Goal: Task Accomplishment & Management: Complete application form

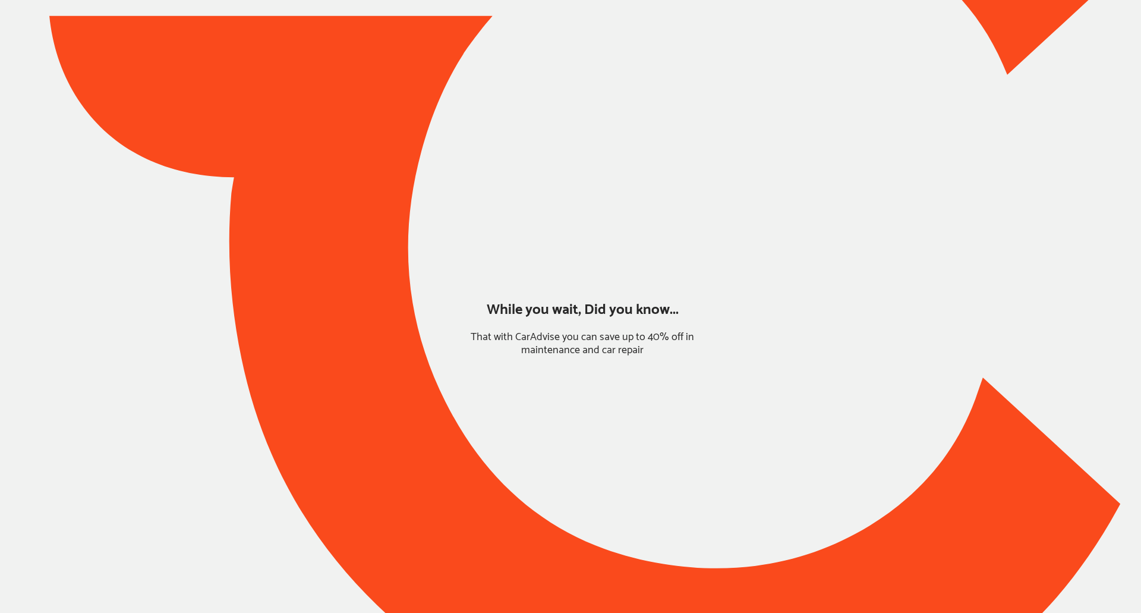
type input "*****"
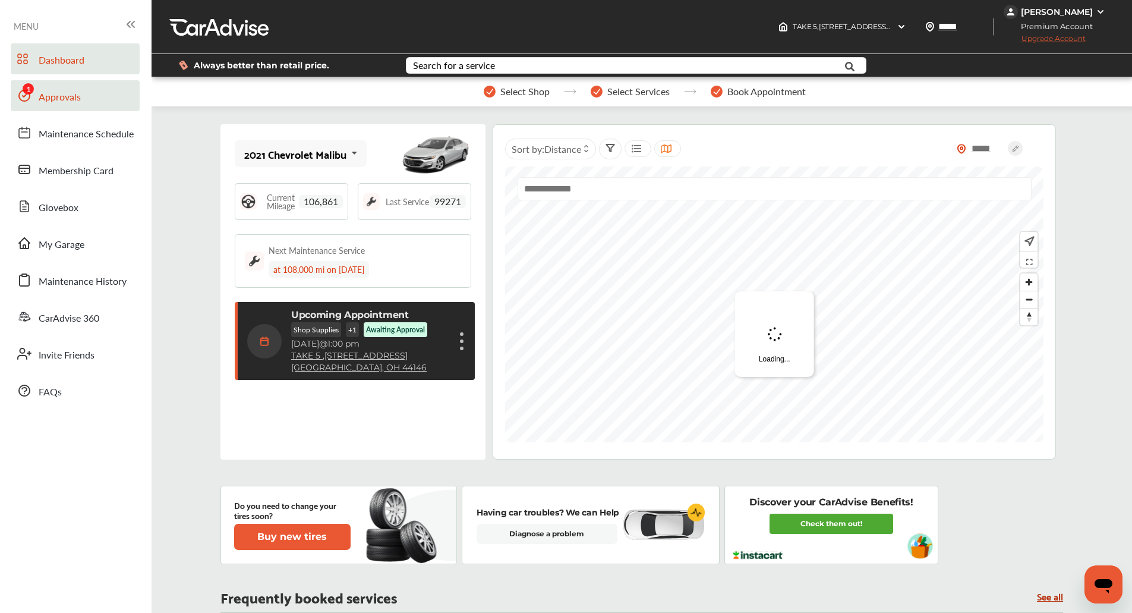
click at [65, 106] on link "Approvals" at bounding box center [75, 95] width 129 height 31
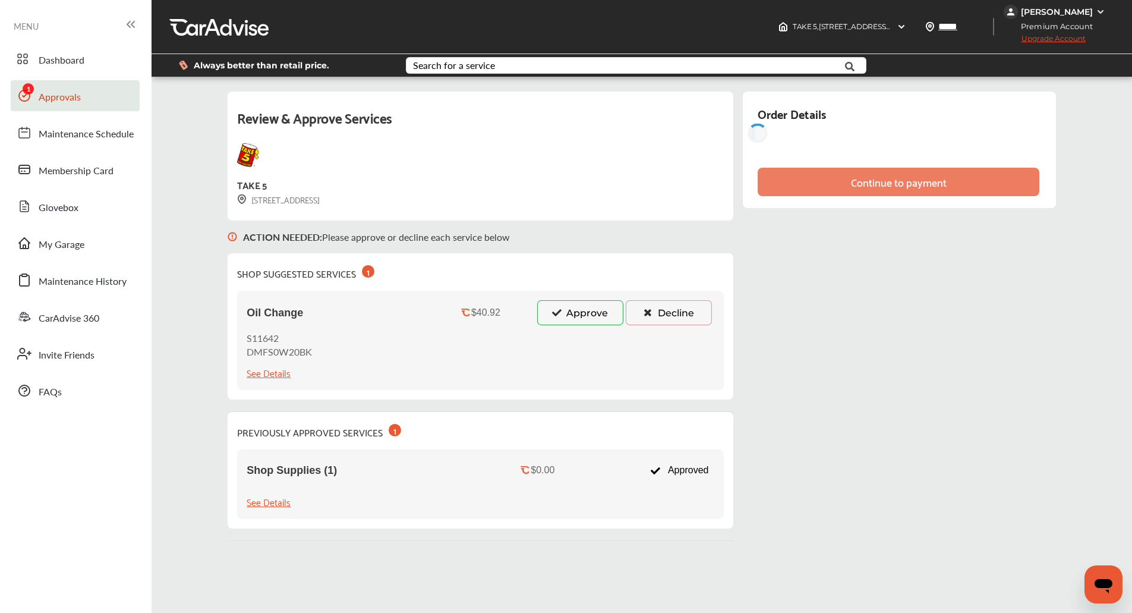
click at [543, 312] on button "Approve" at bounding box center [580, 312] width 86 height 25
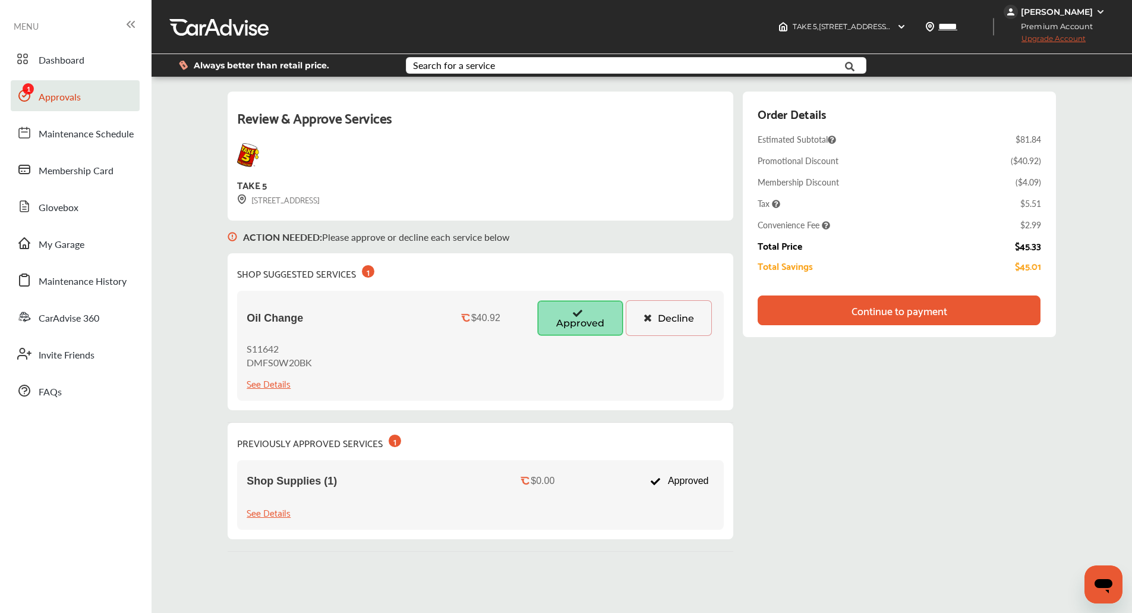
click at [1034, 317] on div "Continue to payment" at bounding box center [899, 310] width 282 height 30
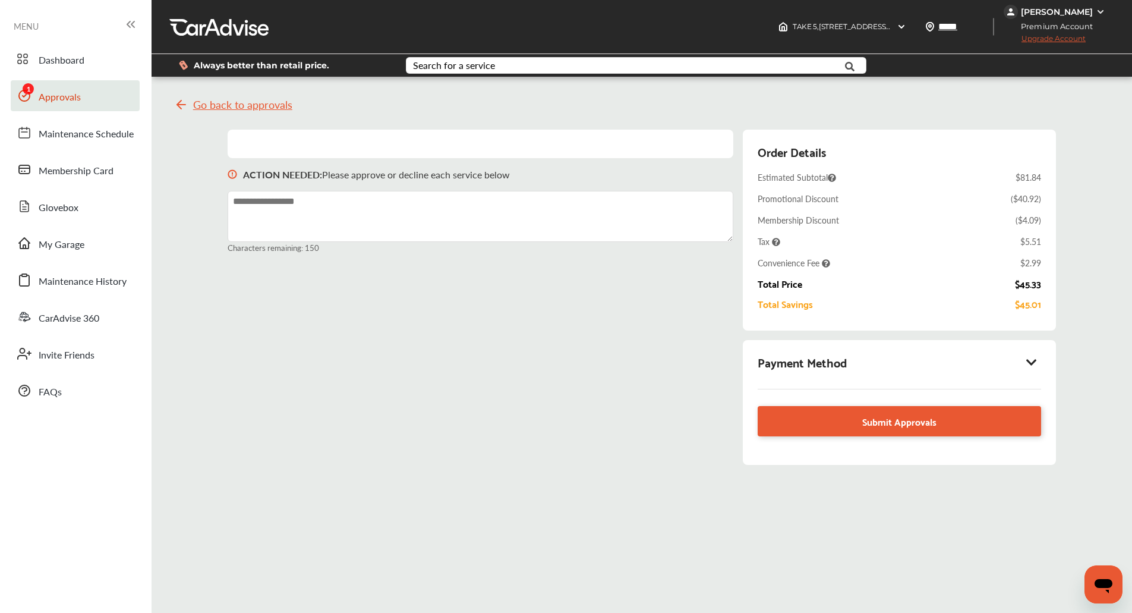
click at [1037, 360] on icon at bounding box center [1032, 362] width 14 height 12
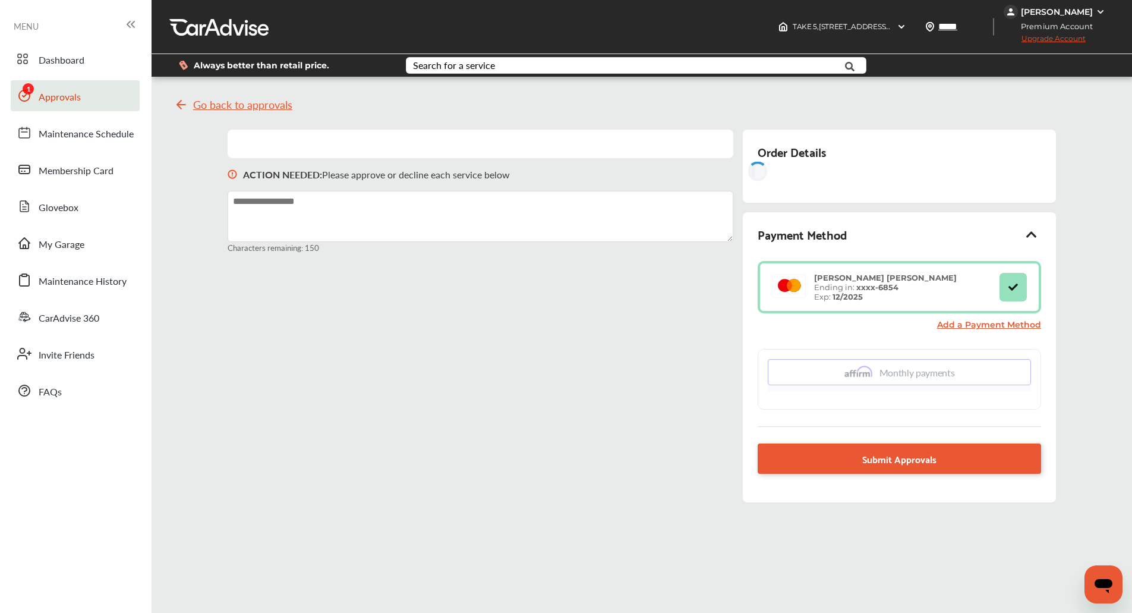
click at [1083, 304] on div "Go back to approvals ACTION NEEDED : Please approve or decline each service bel…" at bounding box center [642, 303] width 975 height 435
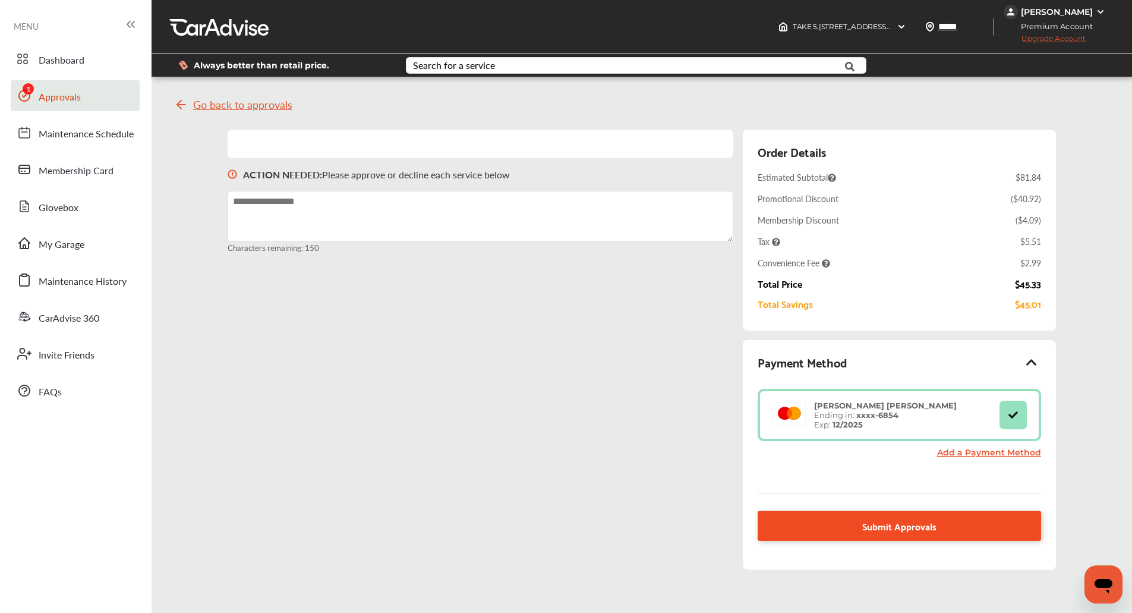
click at [969, 524] on link "Submit Approvals" at bounding box center [899, 526] width 283 height 30
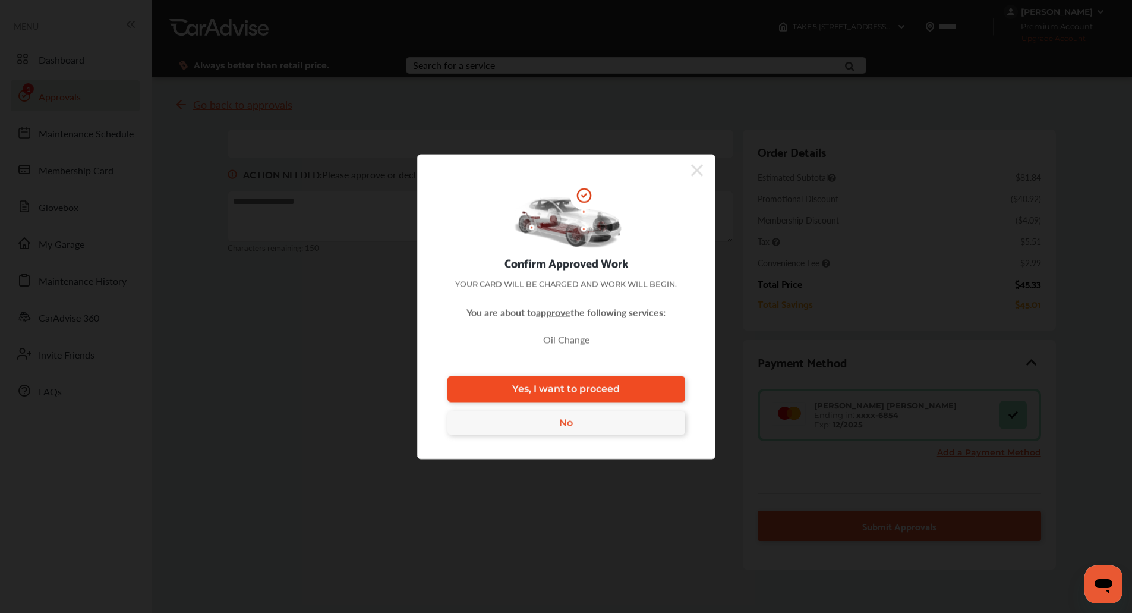
click at [536, 398] on link "Yes, I want to proceed" at bounding box center [567, 389] width 238 height 26
